Goal: Check status

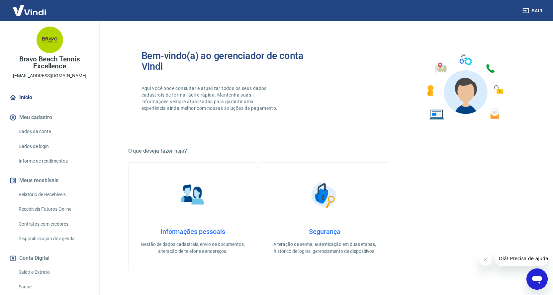
click at [55, 208] on link "Recebíveis Futuros Online" at bounding box center [53, 210] width 75 height 14
click at [39, 272] on link "Saldo e Extrato" at bounding box center [53, 273] width 75 height 14
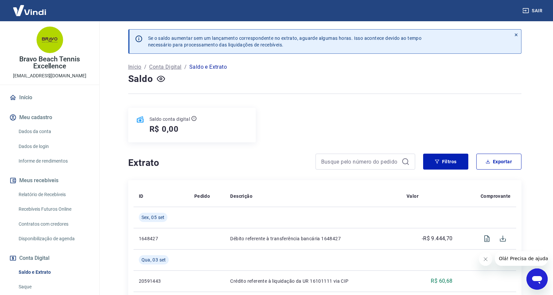
click at [50, 197] on link "Relatório de Recebíveis" at bounding box center [53, 195] width 75 height 14
